Goal: Task Accomplishment & Management: Check status

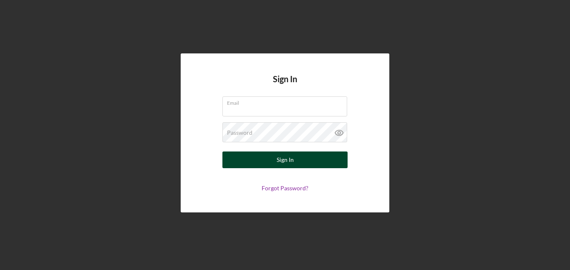
type input "[EMAIL_ADDRESS][DOMAIN_NAME]"
click at [291, 161] on div "Sign In" at bounding box center [285, 160] width 17 height 17
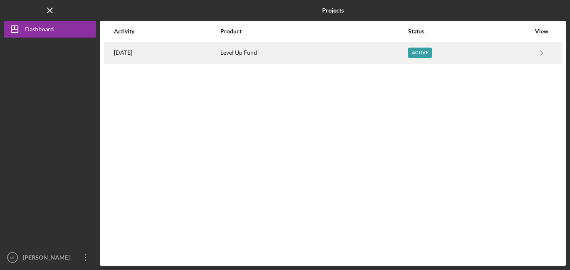
click at [420, 51] on div "Active" at bounding box center [420, 53] width 24 height 10
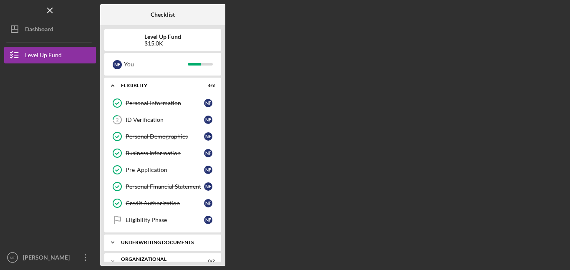
click at [165, 241] on div "Underwriting Documents" at bounding box center [166, 242] width 90 height 5
click at [145, 259] on div "Sources & Uses" at bounding box center [165, 260] width 79 height 7
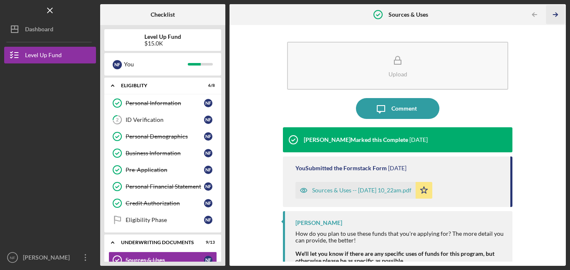
click at [554, 14] on icon "Icon/Table Pagination Arrow" at bounding box center [556, 14] width 19 height 19
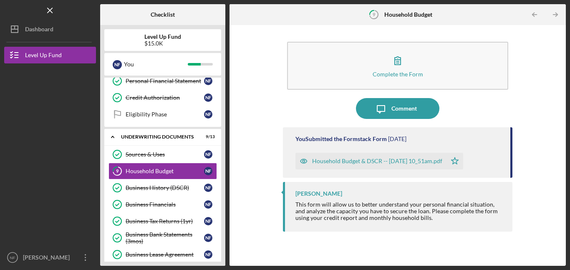
scroll to position [107, 0]
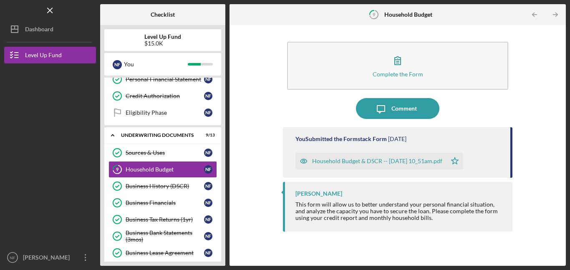
click at [554, 14] on icon "Icon/Table Pagination Arrow" at bounding box center [556, 14] width 19 height 19
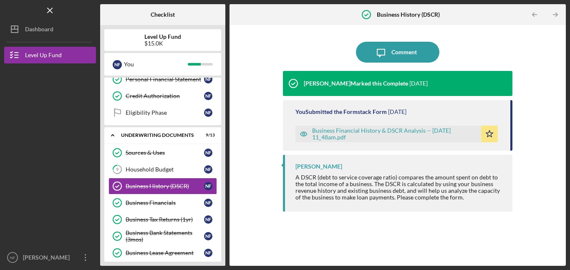
click at [554, 14] on icon "Icon/Table Pagination Arrow" at bounding box center [556, 14] width 19 height 19
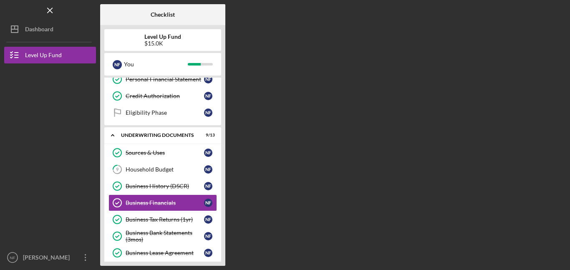
click at [554, 14] on div "Checklist Level Up Fund $15.0K N F You Icon/Expander Eligiblity 6 / 8 Personal …" at bounding box center [333, 135] width 466 height 262
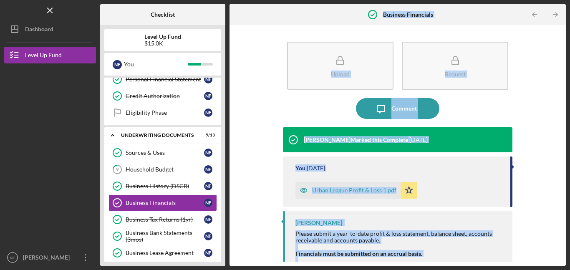
click at [532, 81] on div "Upload Request Icon/Message Comment [PERSON_NAME] Marked this Complete [DATE] Y…" at bounding box center [398, 145] width 328 height 233
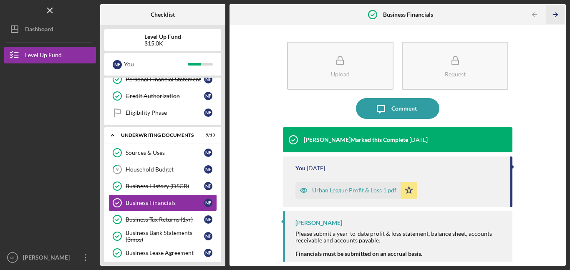
click at [554, 15] on line "button" at bounding box center [556, 15] width 4 height 0
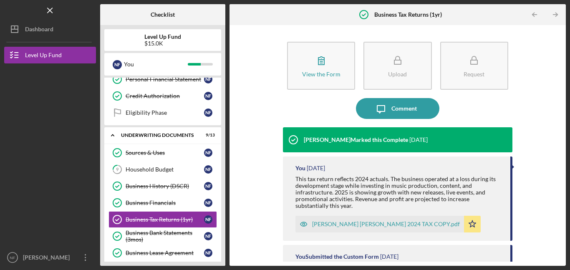
click at [554, 15] on line "button" at bounding box center [556, 15] width 4 height 0
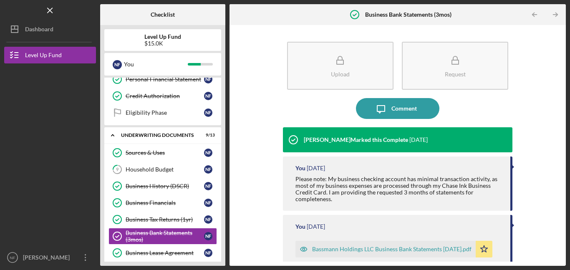
click at [554, 15] on line "button" at bounding box center [556, 15] width 4 height 0
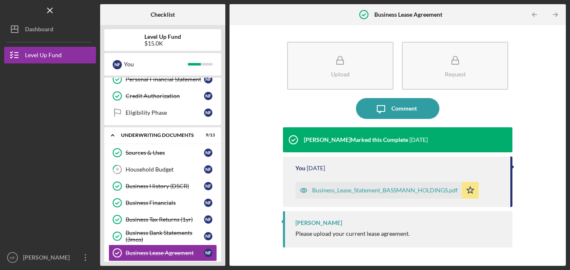
click at [554, 15] on line "button" at bounding box center [556, 15] width 4 height 0
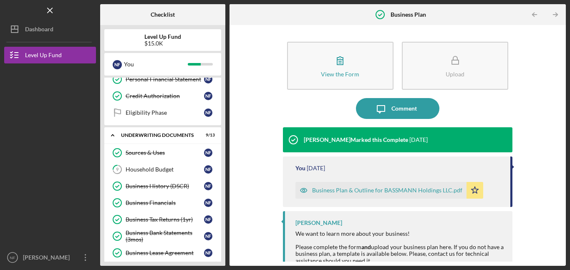
click at [554, 15] on line "button" at bounding box center [556, 15] width 4 height 0
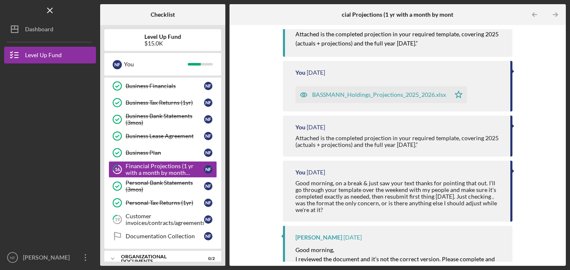
scroll to position [185, 0]
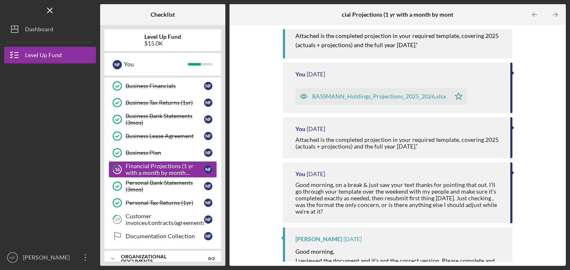
click at [379, 93] on div "BASSMANN_Holdings_Projections_2025_2026.xlsx" at bounding box center [379, 96] width 134 height 7
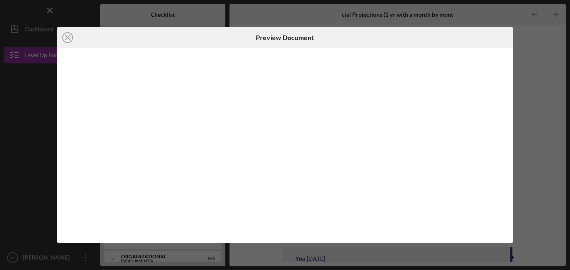
scroll to position [135, 0]
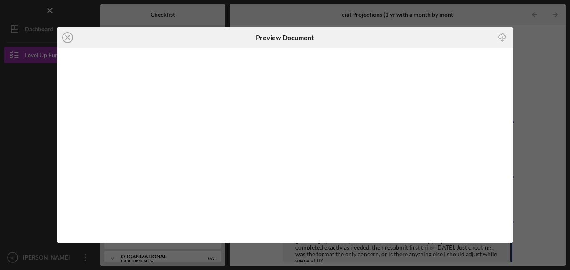
click at [517, 224] on div "Icon/Close Preview Document Icon/Download" at bounding box center [285, 135] width 570 height 270
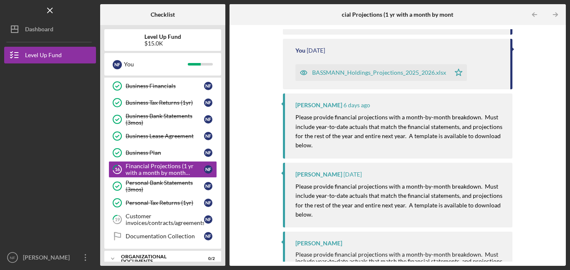
scroll to position [625, 0]
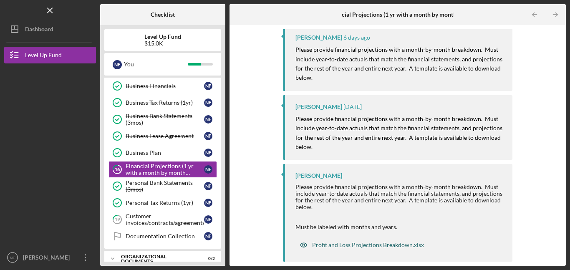
click at [396, 243] on div "Profit and Loss Projections Breakdown.xlsx" at bounding box center [368, 245] width 112 height 7
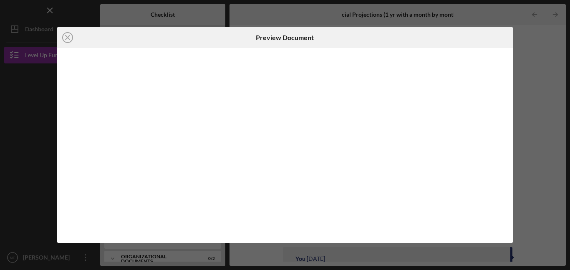
scroll to position [625, 0]
click at [69, 37] on icon "Icon/Close" at bounding box center [67, 37] width 21 height 21
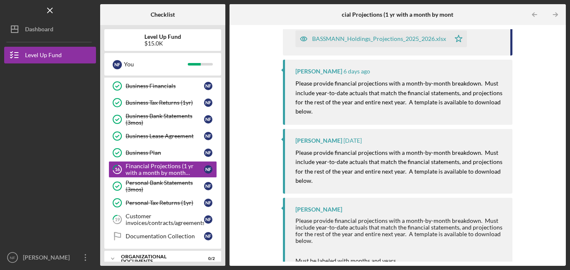
scroll to position [625, 0]
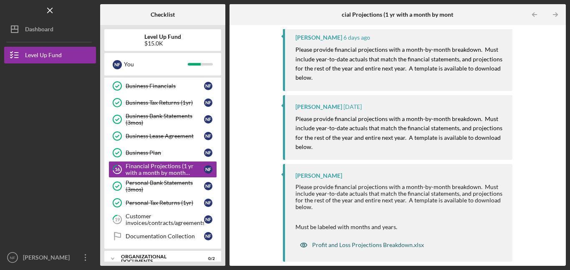
click at [398, 244] on div "Profit and Loss Projections Breakdown.xlsx" at bounding box center [368, 245] width 112 height 7
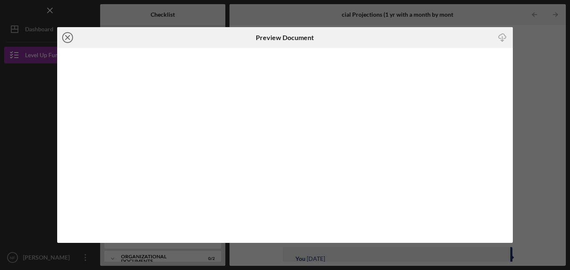
click at [65, 35] on icon "Icon/Close" at bounding box center [67, 37] width 21 height 21
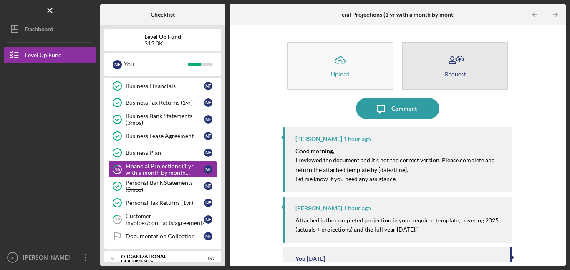
click at [403, 72] on button "Request" at bounding box center [455, 66] width 106 height 48
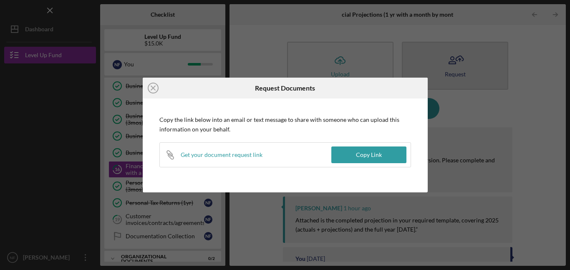
click at [403, 72] on div "Icon/Close Request Documents Copy the link below into an email or text message …" at bounding box center [285, 135] width 570 height 270
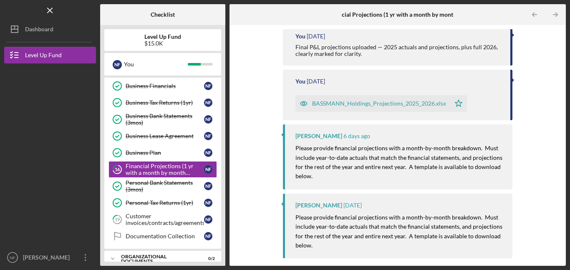
scroll to position [625, 0]
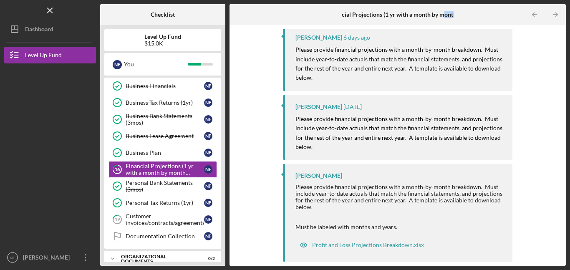
drag, startPoint x: 445, startPoint y: 15, endPoint x: 451, endPoint y: 16, distance: 6.4
click at [456, 15] on div "16 Financial Projections (1 yr with a month by month breakdown) Icon/Table Pagi…" at bounding box center [398, 14] width 337 height 21
drag, startPoint x: 359, startPoint y: 15, endPoint x: 329, endPoint y: 13, distance: 30.1
click at [329, 13] on div "16 Financial Projections (1 yr with a month by month breakdown) Icon/Table Pagi…" at bounding box center [398, 14] width 337 height 21
click at [461, 95] on div "[PERSON_NAME] [DATE] Please provide financial projections with a month-by-month…" at bounding box center [398, 127] width 230 height 65
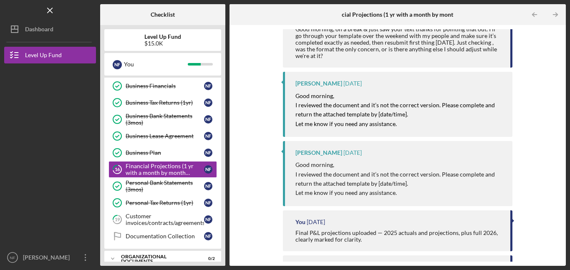
scroll to position [342, 0]
drag, startPoint x: 559, startPoint y: 138, endPoint x: 561, endPoint y: 156, distance: 17.7
click at [561, 156] on div "Icon/Upload Upload Request Icon/Message Comment [PERSON_NAME] 1 hour ago Good m…" at bounding box center [398, 145] width 328 height 233
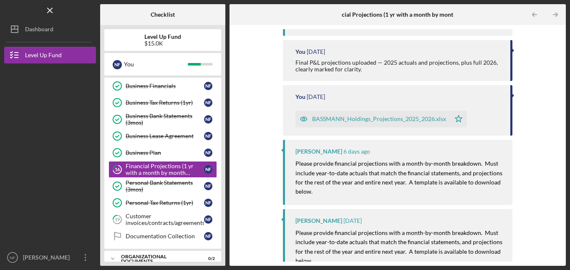
scroll to position [519, 0]
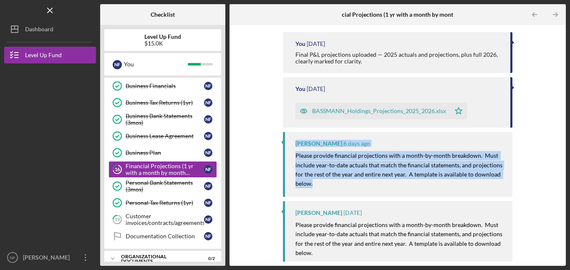
drag, startPoint x: 295, startPoint y: 140, endPoint x: 369, endPoint y: 182, distance: 85.1
click at [369, 182] on div "[PERSON_NAME] [DATE] Please provide financial projections with a month-by-month…" at bounding box center [398, 164] width 230 height 65
copy div "[PERSON_NAME] [DATE] Please provide financial projections with a month-by-month…"
click at [422, 184] on p "Please provide financial projections with a month-by-month breakdown. Must incl…" at bounding box center [400, 170] width 209 height 38
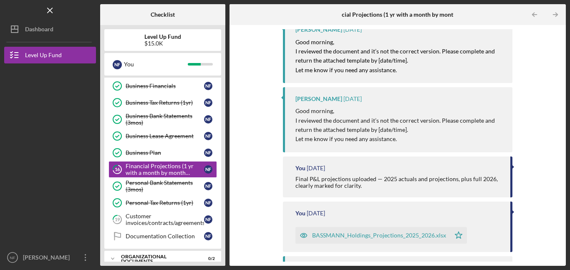
scroll to position [395, 0]
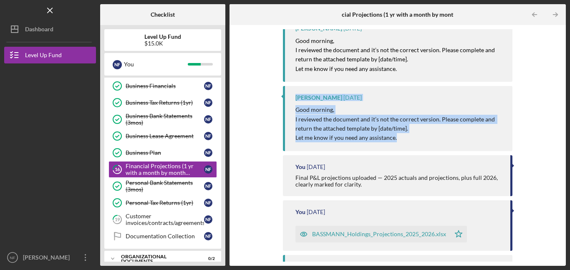
drag, startPoint x: 295, startPoint y: 94, endPoint x: 412, endPoint y: 138, distance: 125.2
click at [412, 138] on div "[PERSON_NAME] [DATE] Good morning, I reviewed the document and it’s not the cor…" at bounding box center [398, 118] width 230 height 65
copy div "[PERSON_NAME] [DATE] Good morning, I reviewed the document and it’s not the cor…"
click at [526, 141] on div "Icon/Upload Upload Request Icon/Message Comment [PERSON_NAME] 1 hour ago Good m…" at bounding box center [398, 145] width 328 height 233
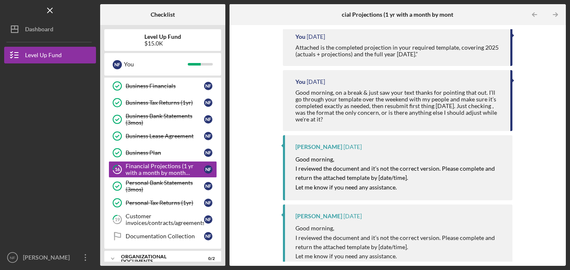
scroll to position [266, 0]
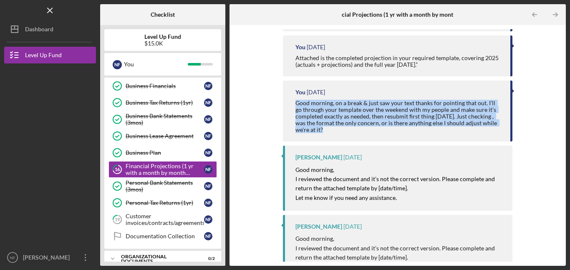
drag, startPoint x: 296, startPoint y: 100, endPoint x: 344, endPoint y: 130, distance: 56.4
click at [344, 130] on div "Good morning, on a break & just saw your text thanks for pointing that out. I’l…" at bounding box center [399, 116] width 207 height 33
copy div "Good morning, on a break & just saw your text thanks for pointing that out. I’l…"
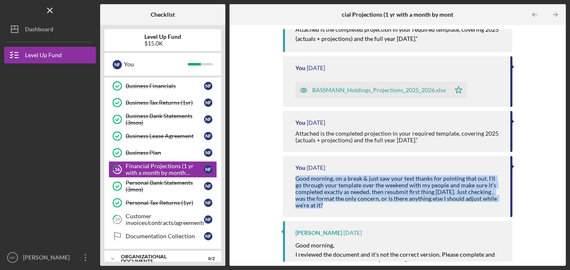
scroll to position [193, 0]
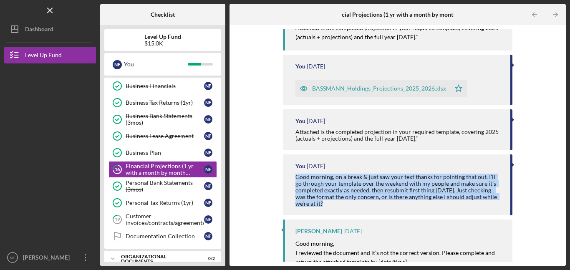
copy div "Good morning, on a break & just saw your text thanks for pointing that out. I’l…"
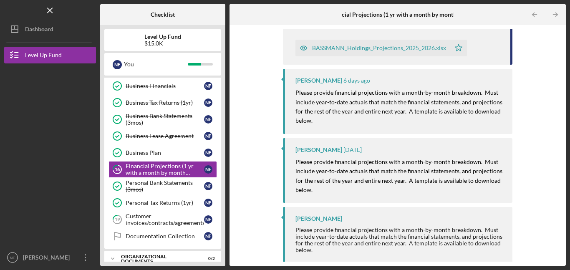
scroll to position [625, 0]
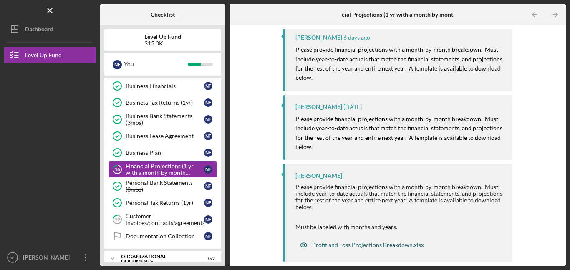
click at [384, 246] on div "Profit and Loss Projections Breakdown.xlsx" at bounding box center [368, 245] width 112 height 7
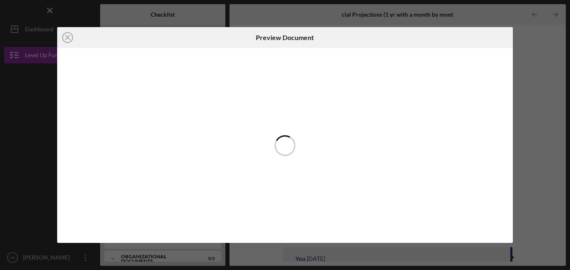
scroll to position [625, 0]
click at [503, 36] on line "button" at bounding box center [503, 38] width 0 height 5
click at [528, 50] on div "Icon/Close Preview Document Icon/Download" at bounding box center [285, 135] width 570 height 270
